Goal: Task Accomplishment & Management: Manage account settings

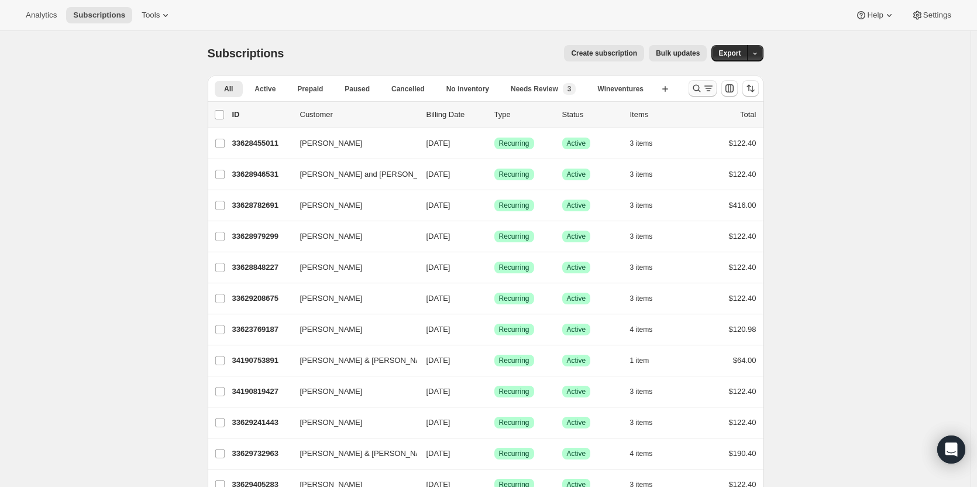
click at [701, 91] on icon "Search and filter results" at bounding box center [697, 88] width 12 height 12
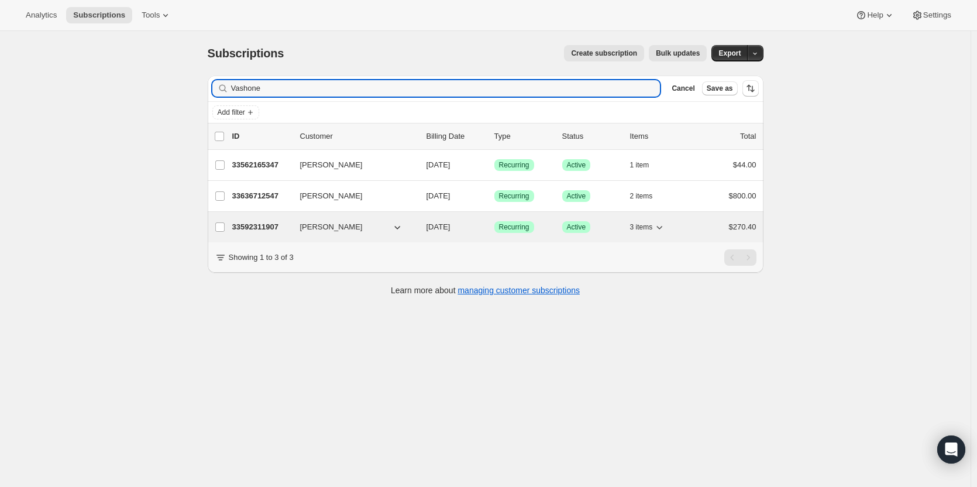
type input "Vashone"
click at [242, 226] on p "33592311907" at bounding box center [261, 227] width 58 height 12
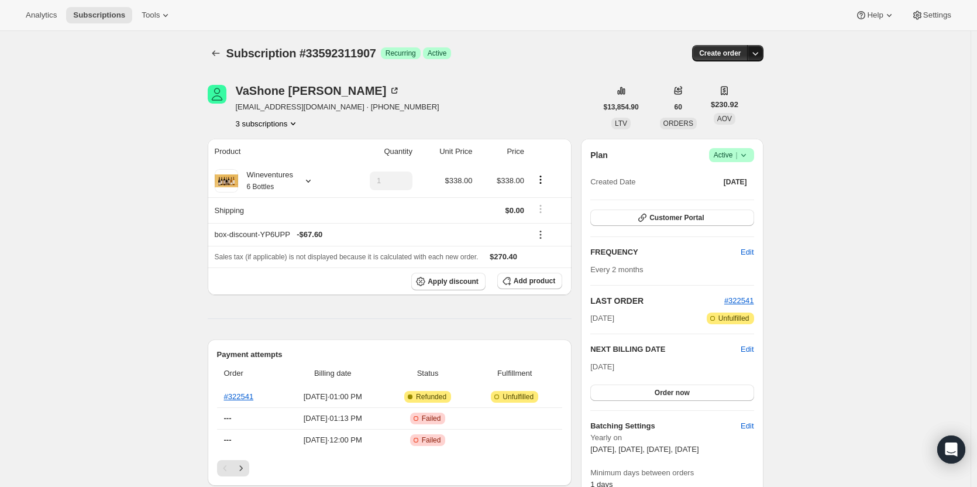
click at [754, 60] on button "button" at bounding box center [755, 53] width 16 height 16
click at [733, 97] on span "Create custom one-time order" at bounding box center [708, 97] width 101 height 9
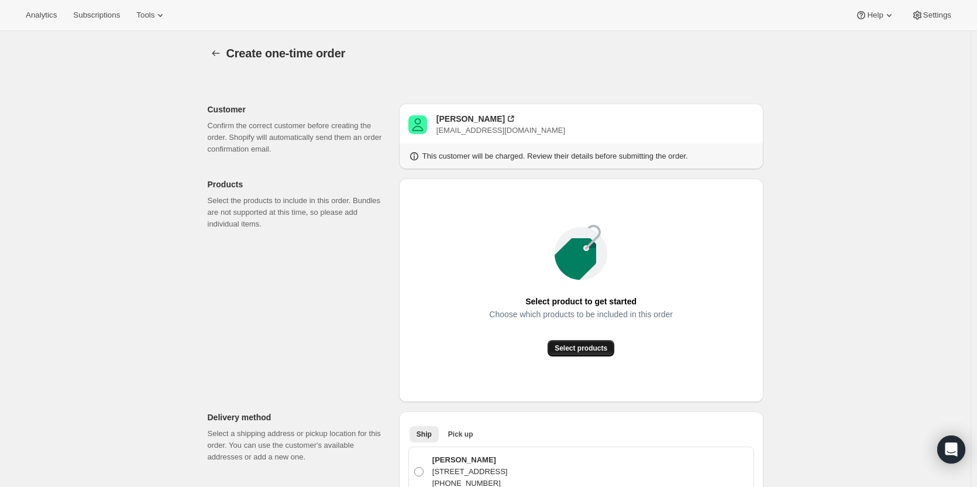
click at [567, 347] on span "Select products" at bounding box center [580, 347] width 53 height 9
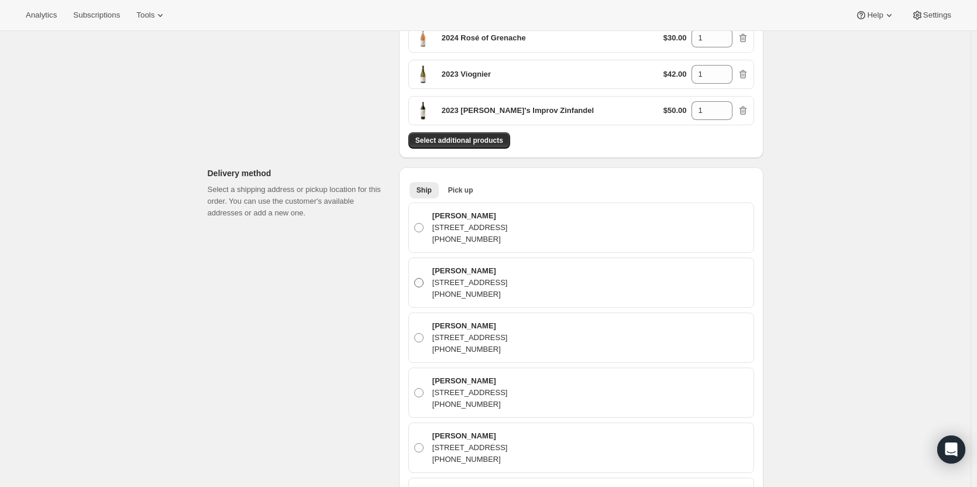
scroll to position [351, 0]
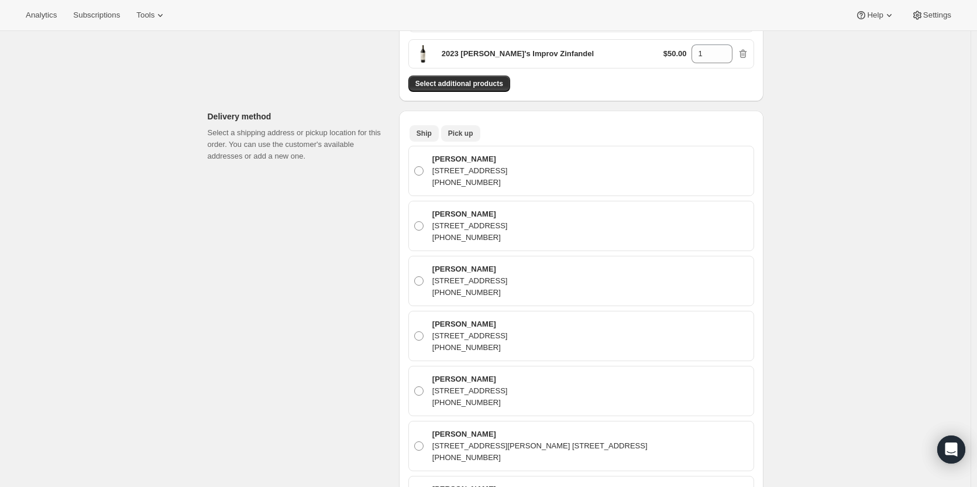
click at [461, 137] on span "Pick up" at bounding box center [460, 133] width 25 height 9
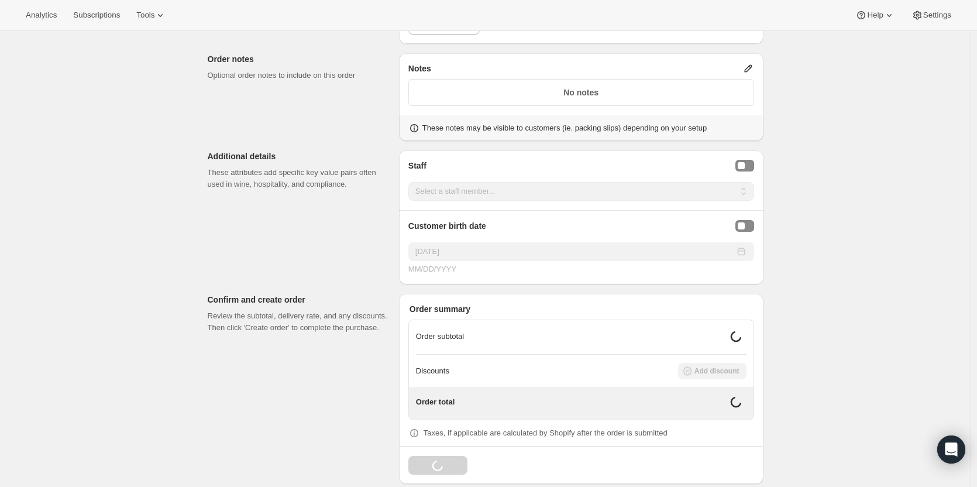
scroll to position [685, 0]
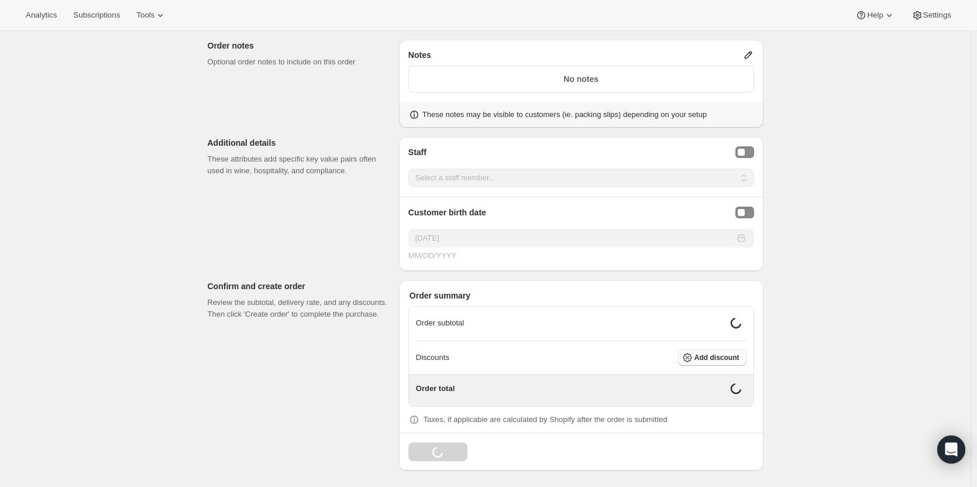
click at [709, 358] on span "Add discount" at bounding box center [716, 357] width 45 height 9
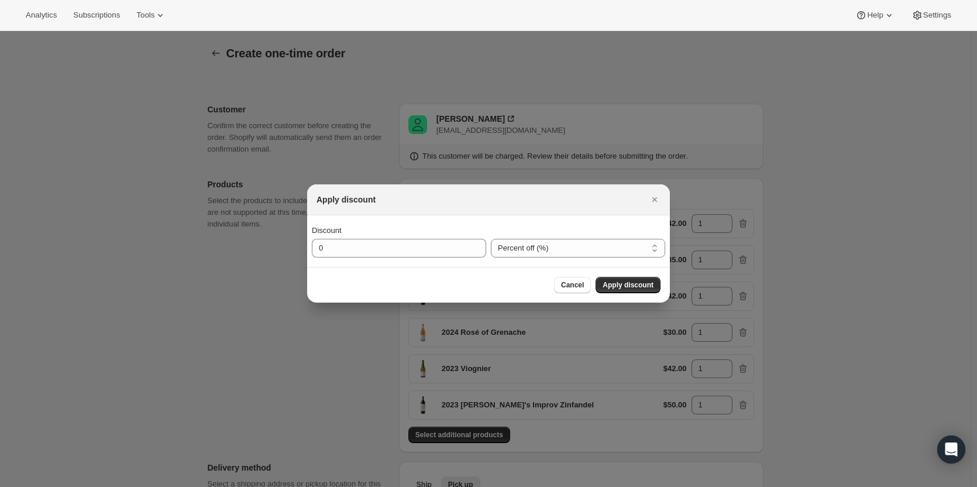
scroll to position [0, 0]
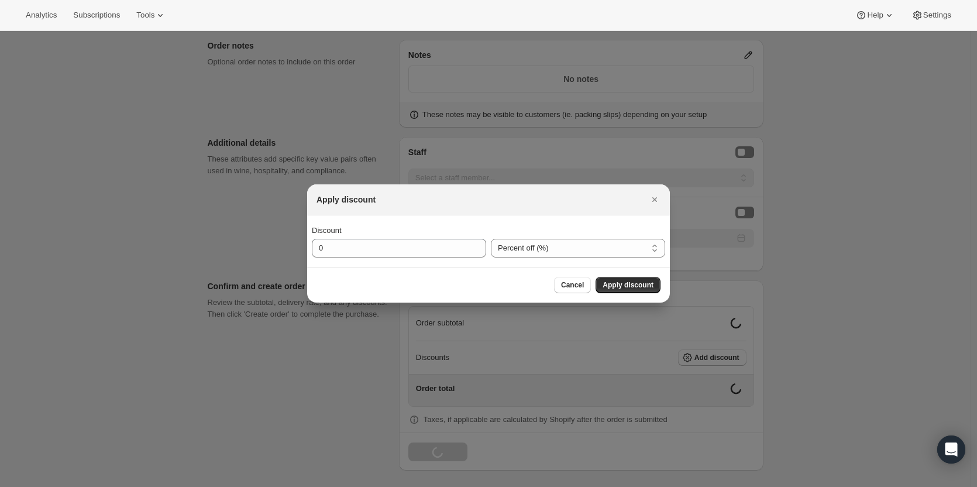
click at [364, 232] on div "Discount" at bounding box center [399, 231] width 174 height 12
click at [363, 244] on input "0" at bounding box center [390, 248] width 157 height 19
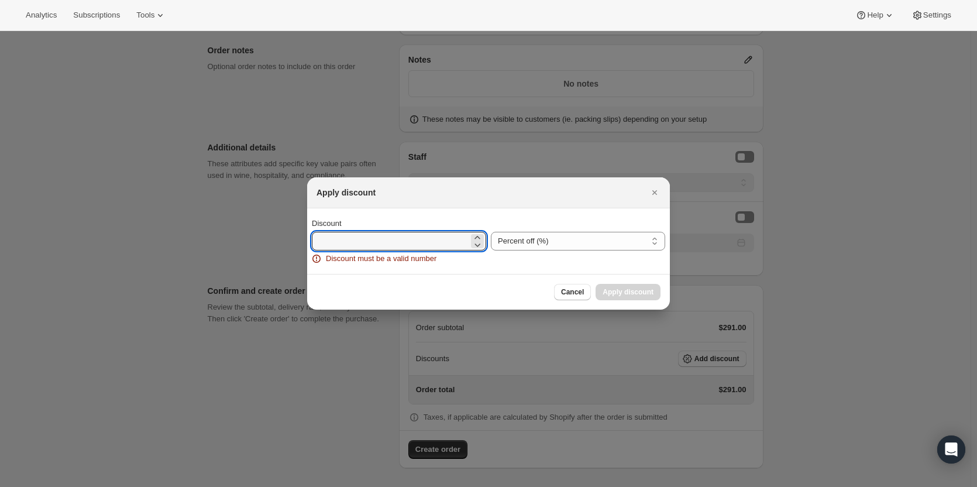
scroll to position [679, 0]
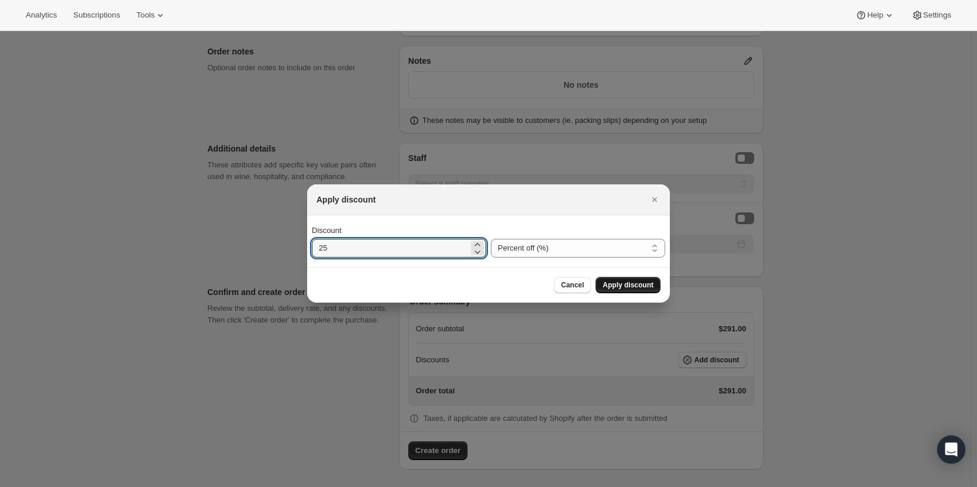
type input "25"
click at [630, 277] on button "Apply discount" at bounding box center [627, 285] width 65 height 16
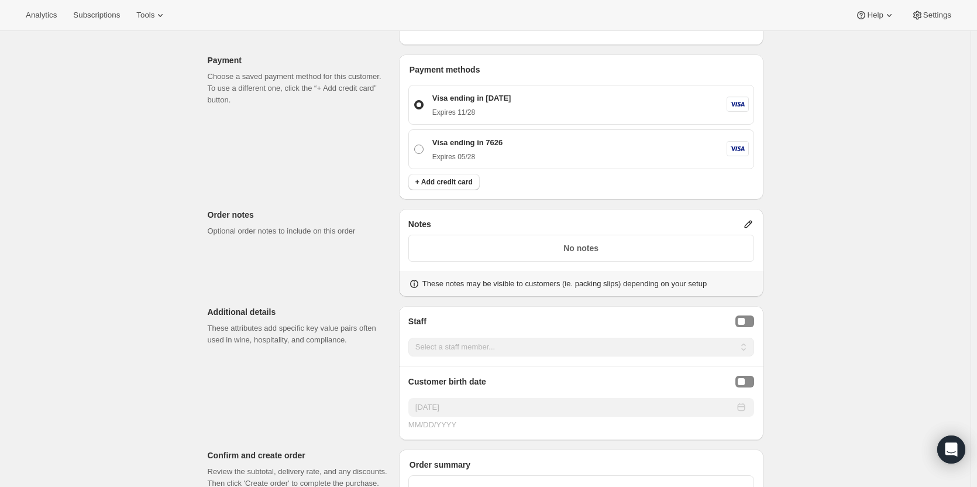
scroll to position [674, 0]
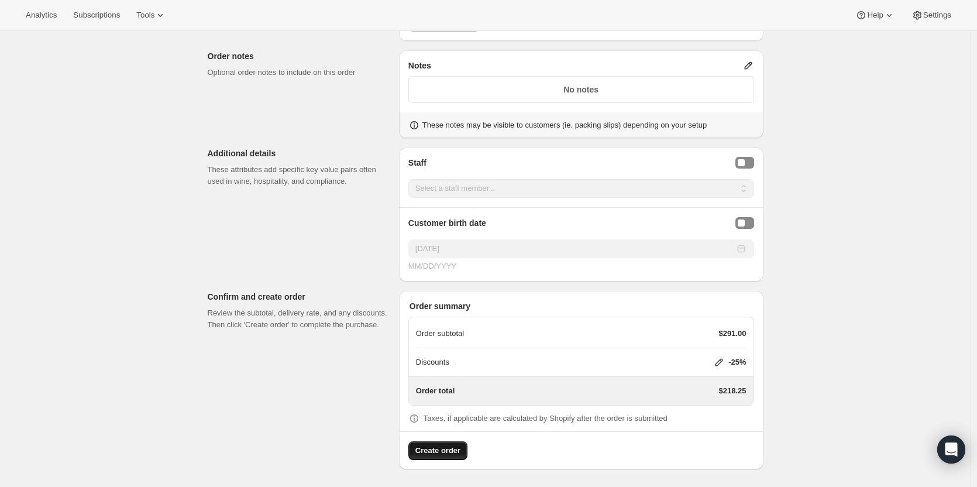
click at [444, 448] on span "Create order" at bounding box center [437, 450] width 45 height 12
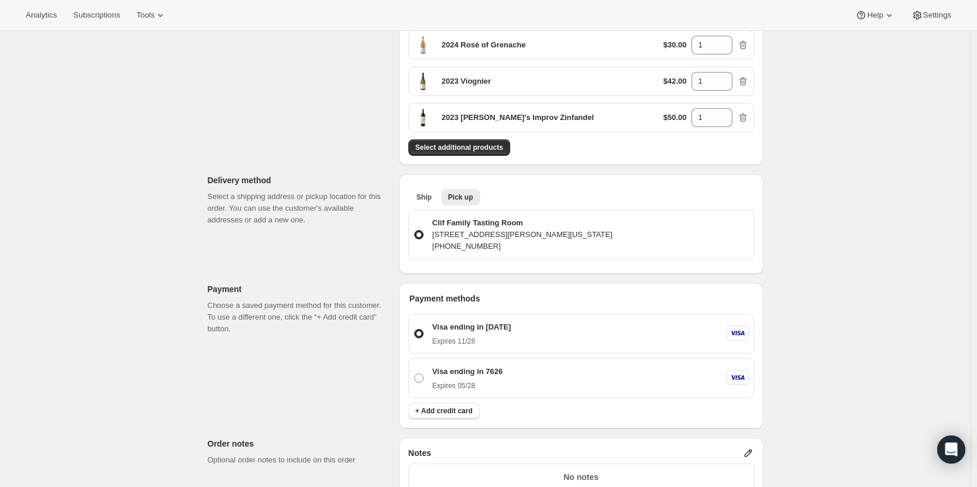
scroll to position [351, 0]
click at [422, 380] on span at bounding box center [418, 377] width 9 height 9
click at [415, 373] on input "Visa ending in 7626 Expires [CREDIT_CARD_DATA]" at bounding box center [414, 373] width 1 height 1
radio input "true"
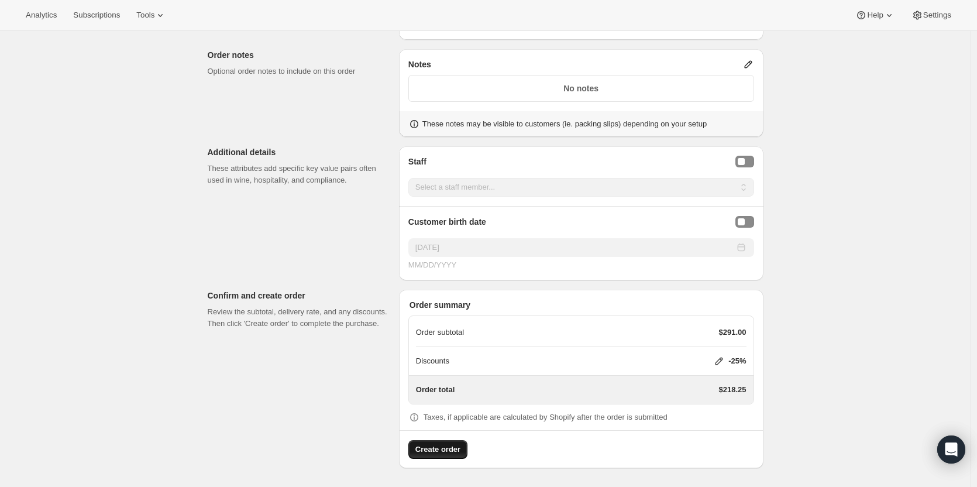
scroll to position [737, 0]
click at [442, 451] on span "Create order" at bounding box center [437, 450] width 45 height 12
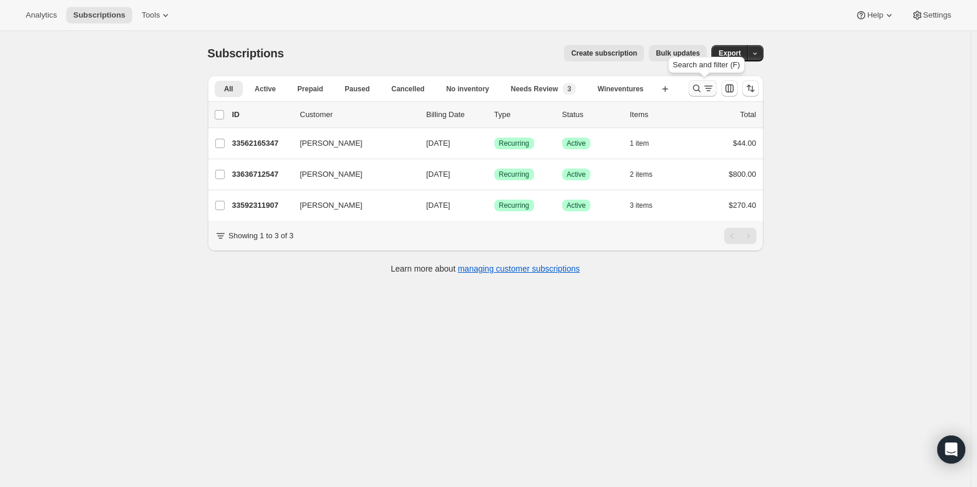
click at [697, 86] on icon "Search and filter results" at bounding box center [696, 89] width 8 height 8
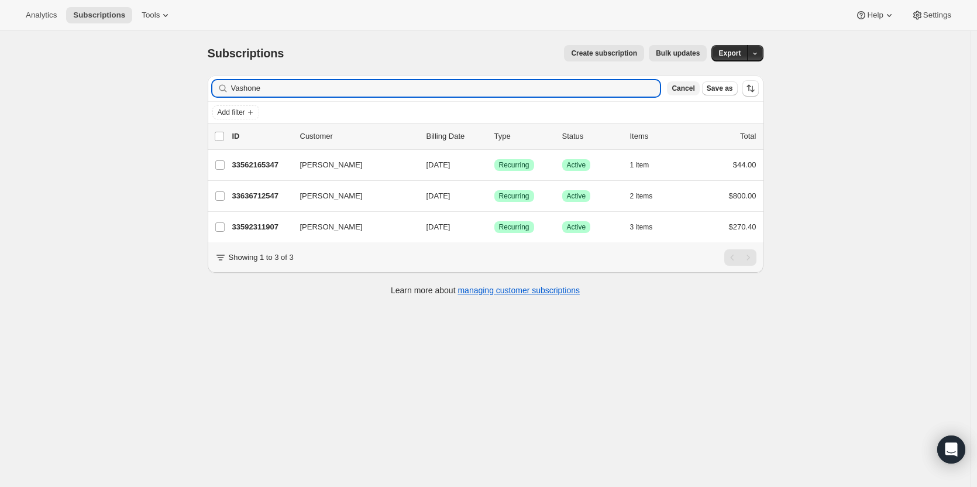
click at [694, 87] on span "Cancel" at bounding box center [682, 88] width 23 height 9
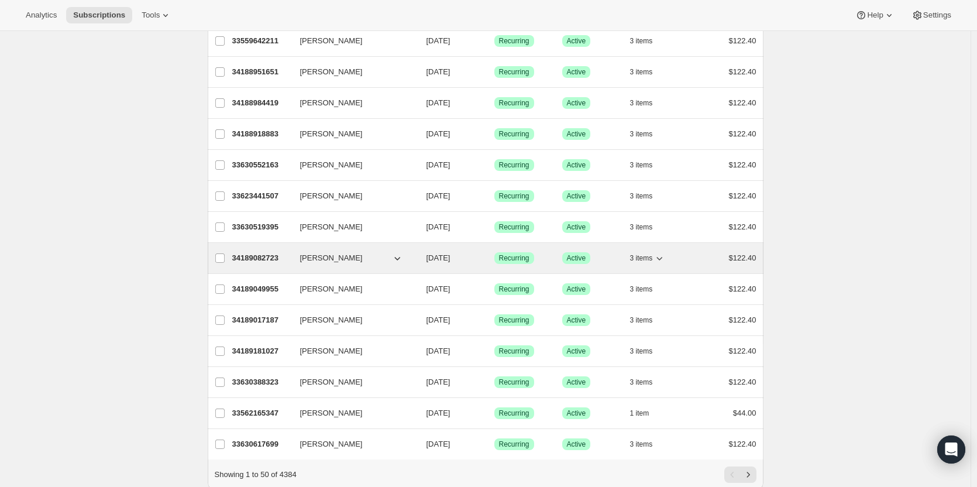
scroll to position [1265, 0]
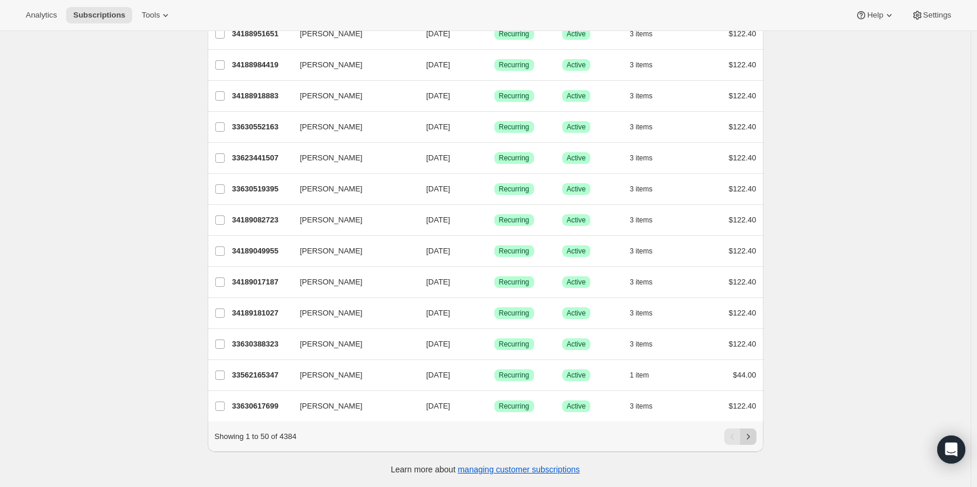
click at [753, 436] on icon "Next" at bounding box center [748, 436] width 12 height 12
click at [749, 440] on icon "Next" at bounding box center [748, 436] width 12 height 12
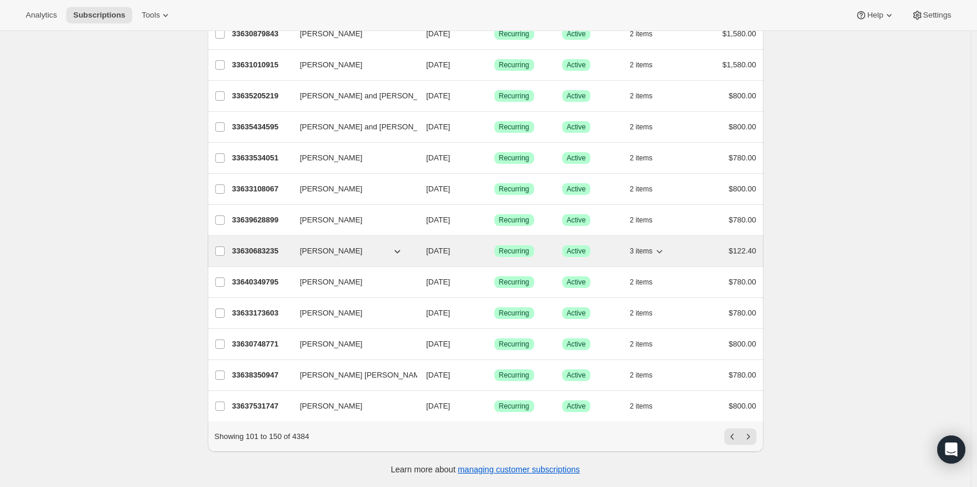
click at [311, 245] on span "[PERSON_NAME]" at bounding box center [331, 251] width 63 height 12
click at [330, 245] on span "[PERSON_NAME]" at bounding box center [331, 251] width 63 height 12
click at [268, 245] on p "33630683235" at bounding box center [261, 251] width 58 height 12
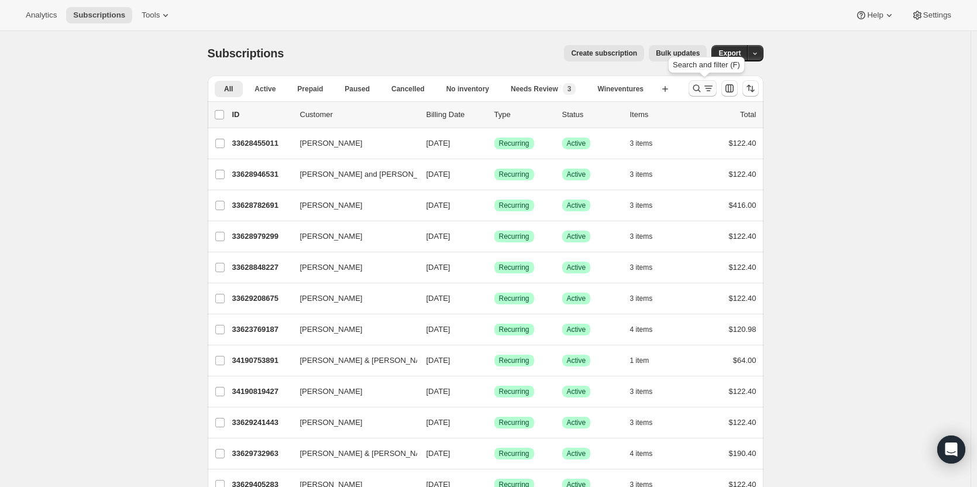
click at [697, 91] on icon "Search and filter results" at bounding box center [696, 89] width 8 height 8
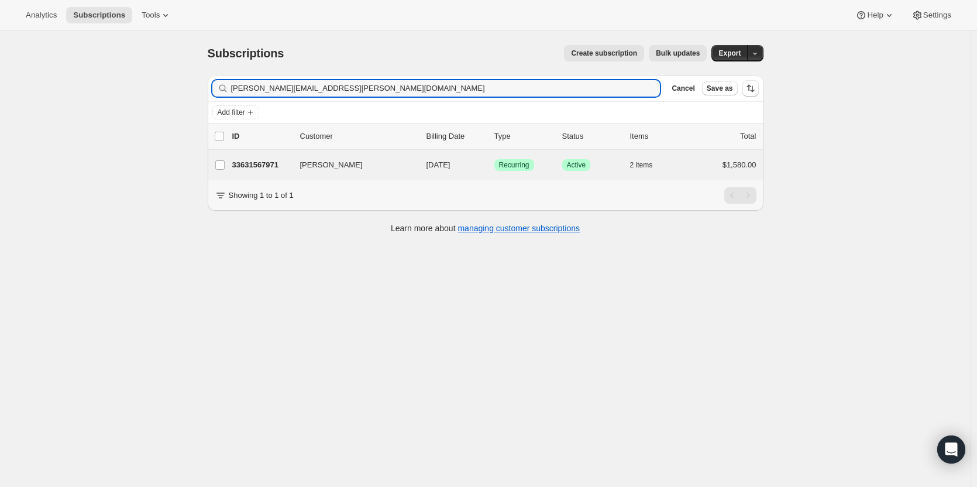
type input "[PERSON_NAME][EMAIL_ADDRESS][PERSON_NAME][DOMAIN_NAME]"
click at [260, 173] on div "[PERSON_NAME] 33631567971 [PERSON_NAME] [DATE] Success Recurring Success Active…" at bounding box center [486, 165] width 556 height 30
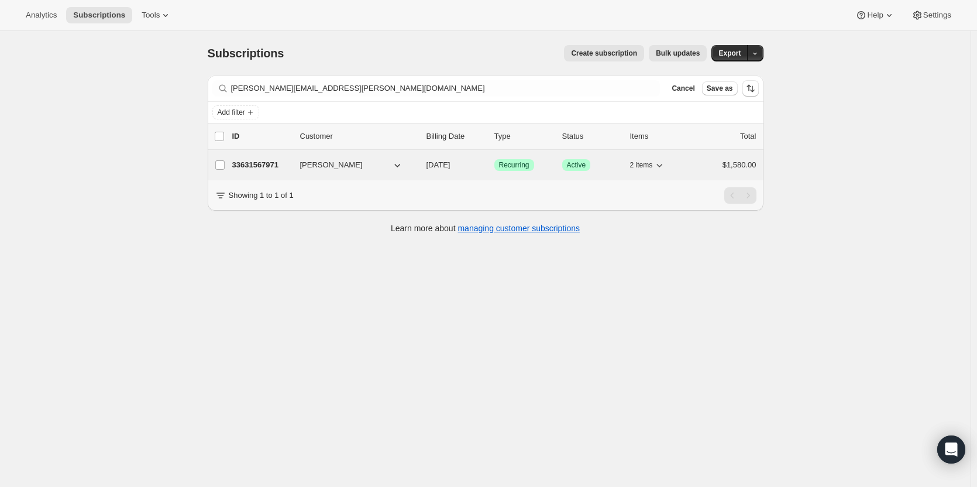
click at [258, 167] on p "33631567971" at bounding box center [261, 165] width 58 height 12
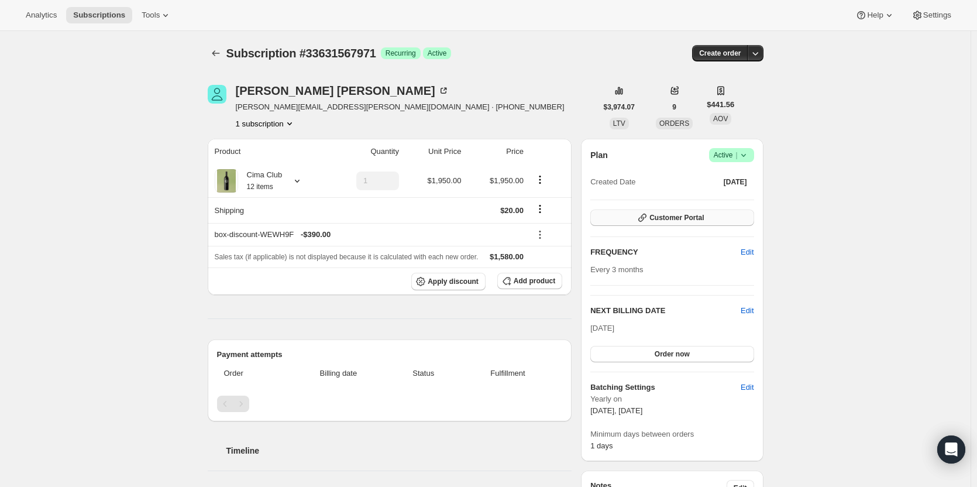
click at [739, 223] on button "Customer Portal" at bounding box center [671, 217] width 163 height 16
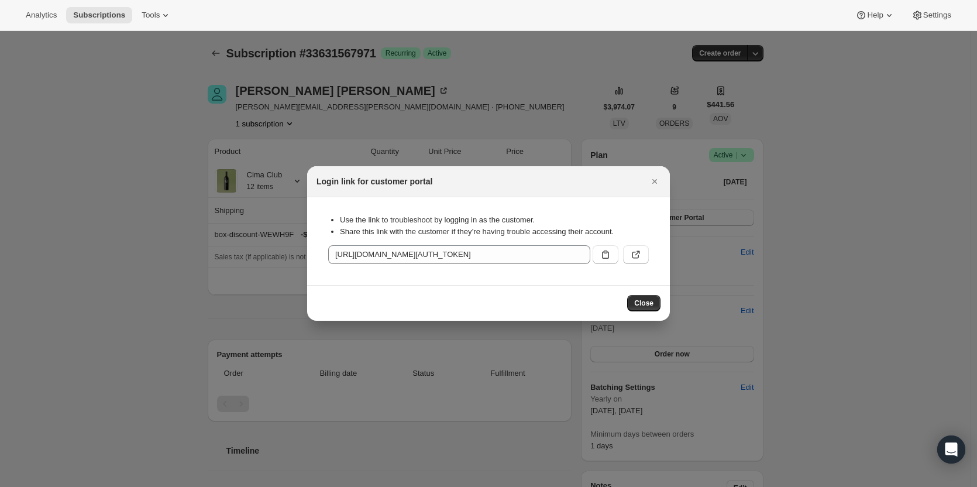
click at [637, 249] on button ":r1a7:" at bounding box center [636, 254] width 26 height 19
